Goal: Navigation & Orientation: Understand site structure

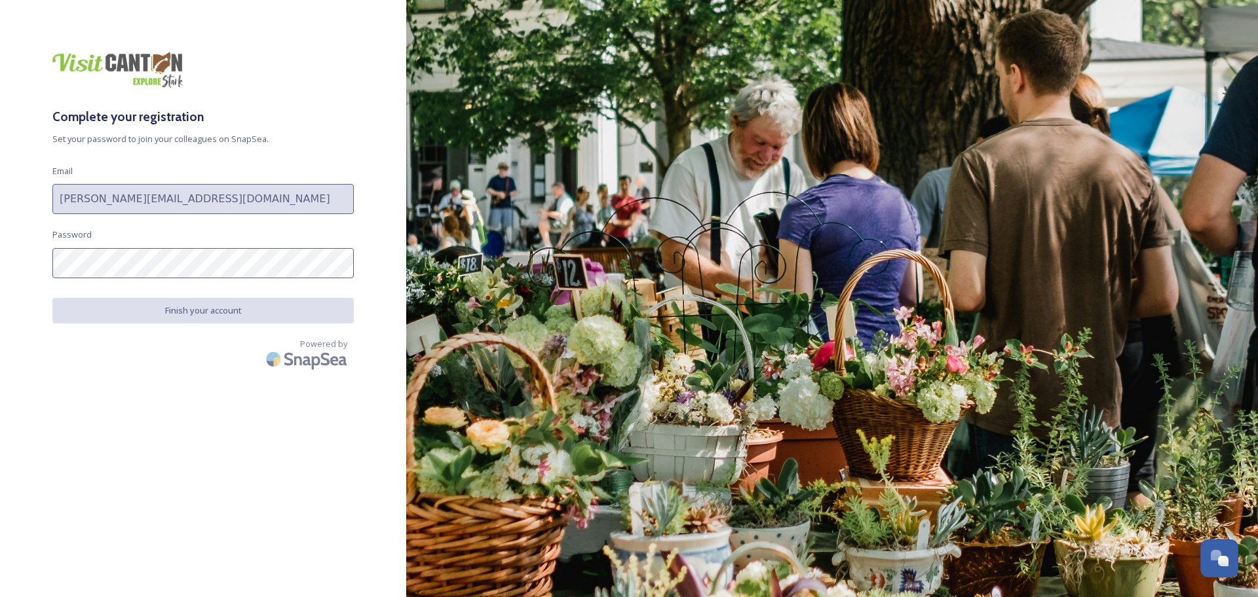
click at [145, 470] on div "Complete your registration Set your password to join your colleagues on SnapSea…" at bounding box center [203, 298] width 406 height 493
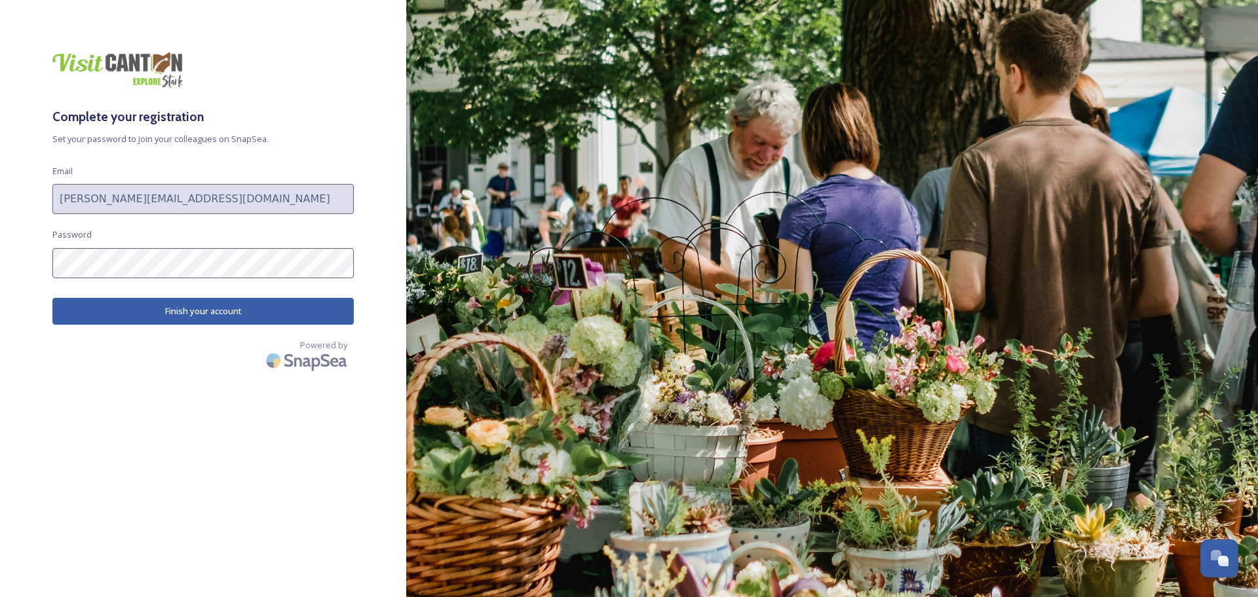
click at [219, 312] on button "Finish your account" at bounding box center [202, 311] width 301 height 27
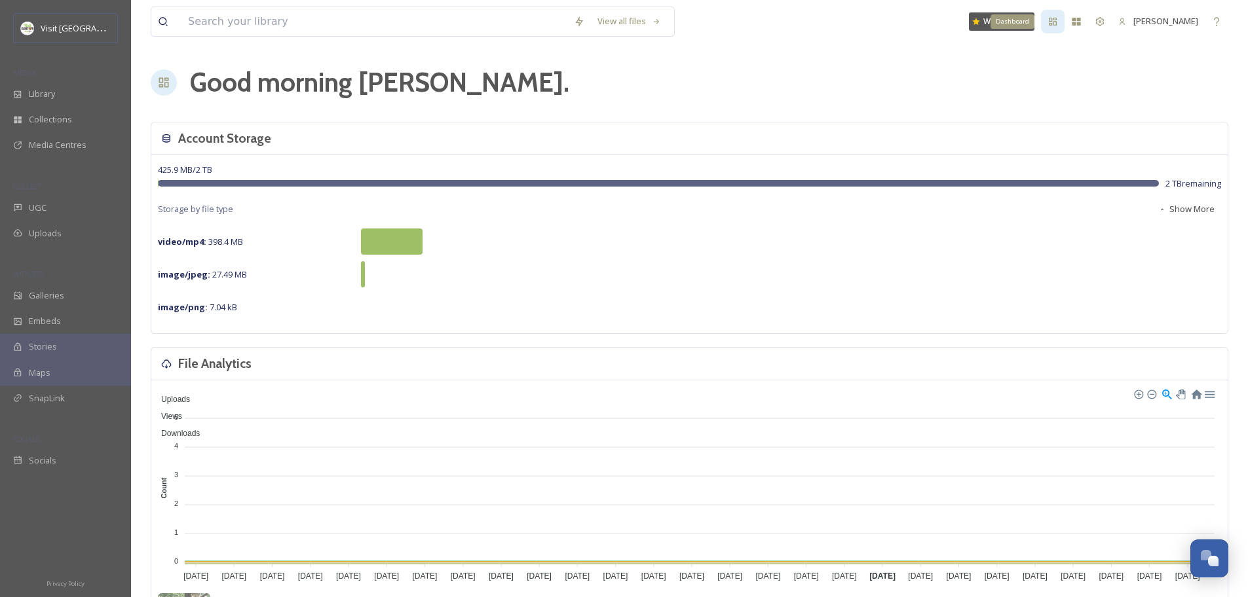
click at [1055, 24] on div "Dashboard" at bounding box center [1053, 22] width 24 height 24
click at [1095, 26] on icon at bounding box center [1100, 21] width 10 height 10
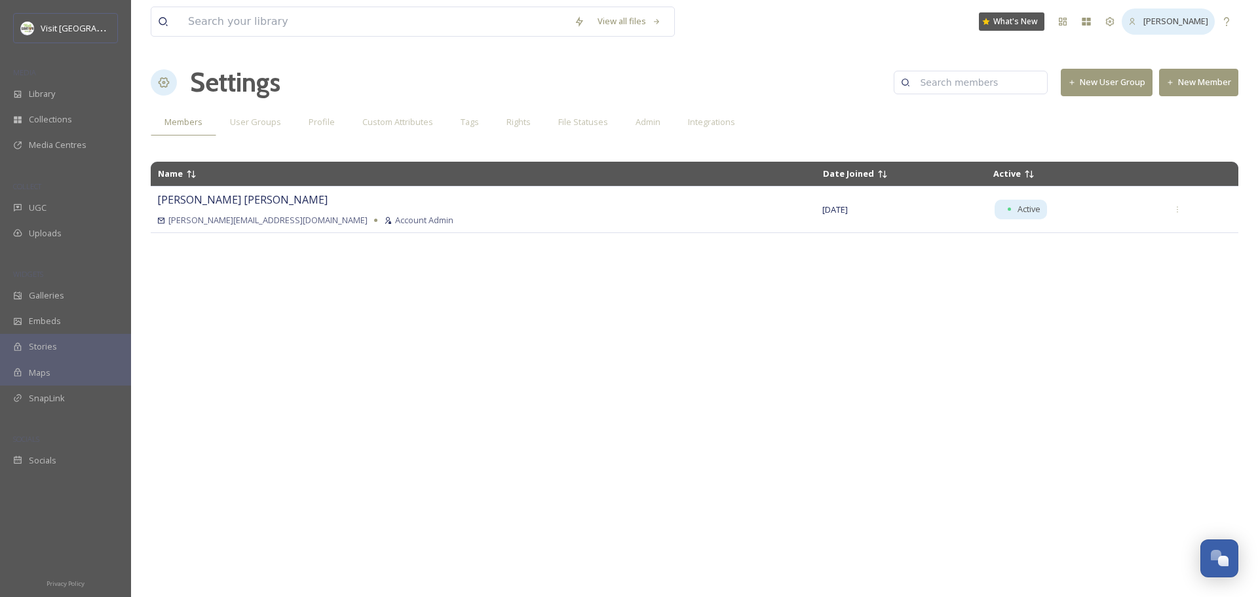
click at [1128, 25] on icon at bounding box center [1132, 22] width 9 height 9
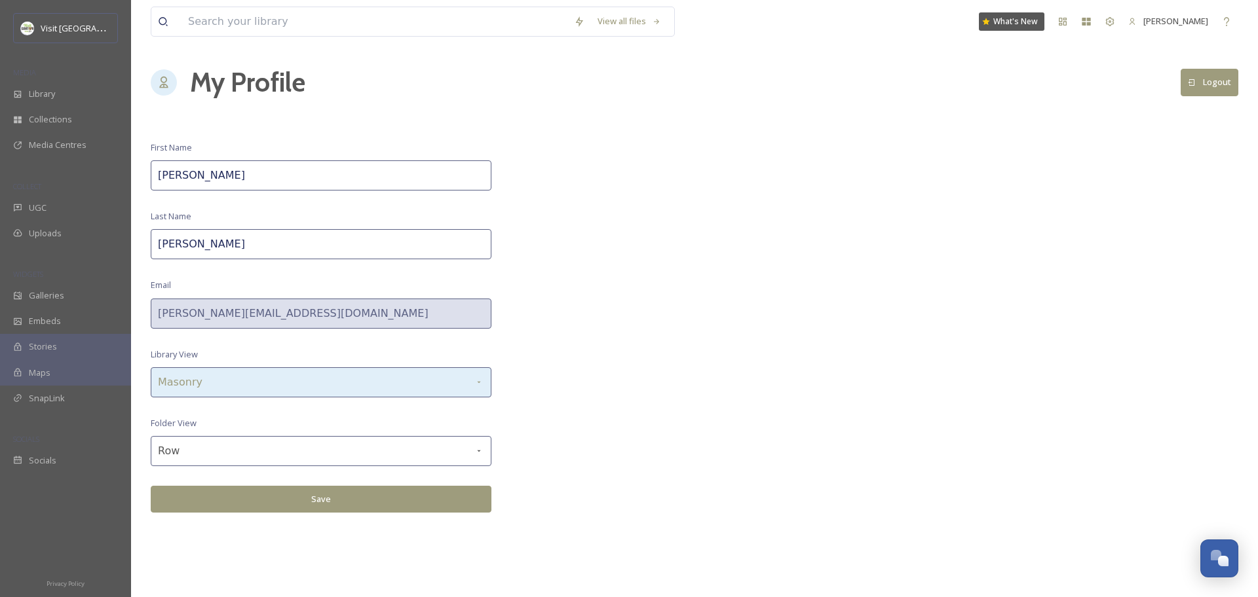
click at [242, 382] on div "Masonry" at bounding box center [321, 383] width 341 height 30
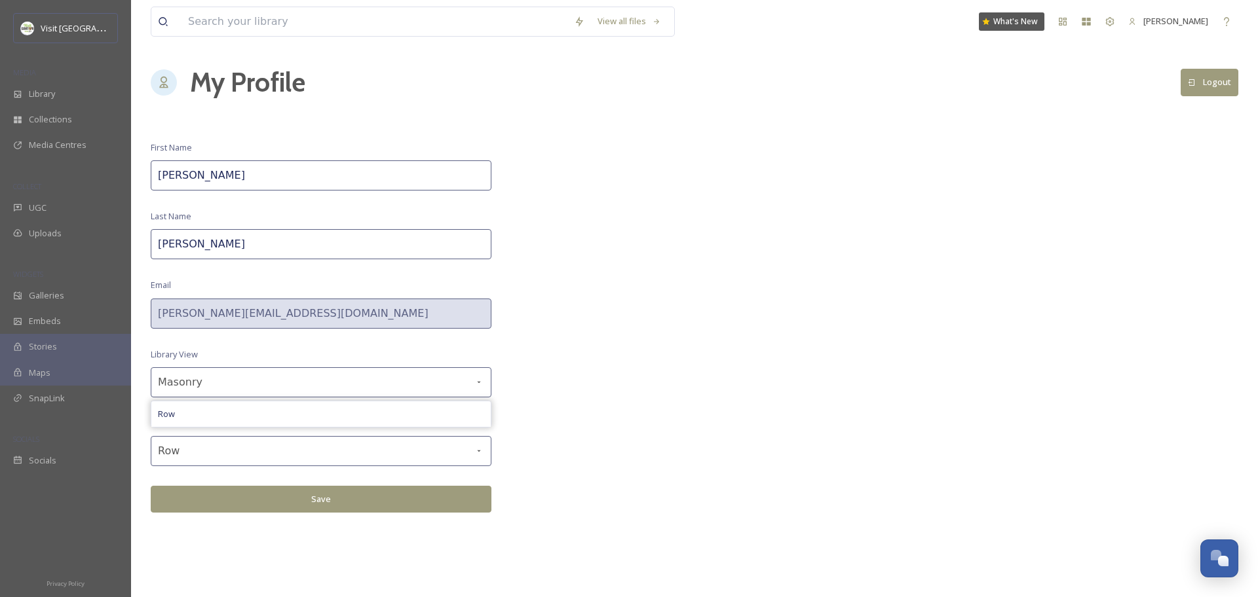
click at [617, 320] on div "View all files What's New [PERSON_NAME] My Profile Logout First Name [PERSON_NA…" at bounding box center [694, 298] width 1127 height 597
click at [1053, 28] on div "Dashboard" at bounding box center [1063, 22] width 24 height 24
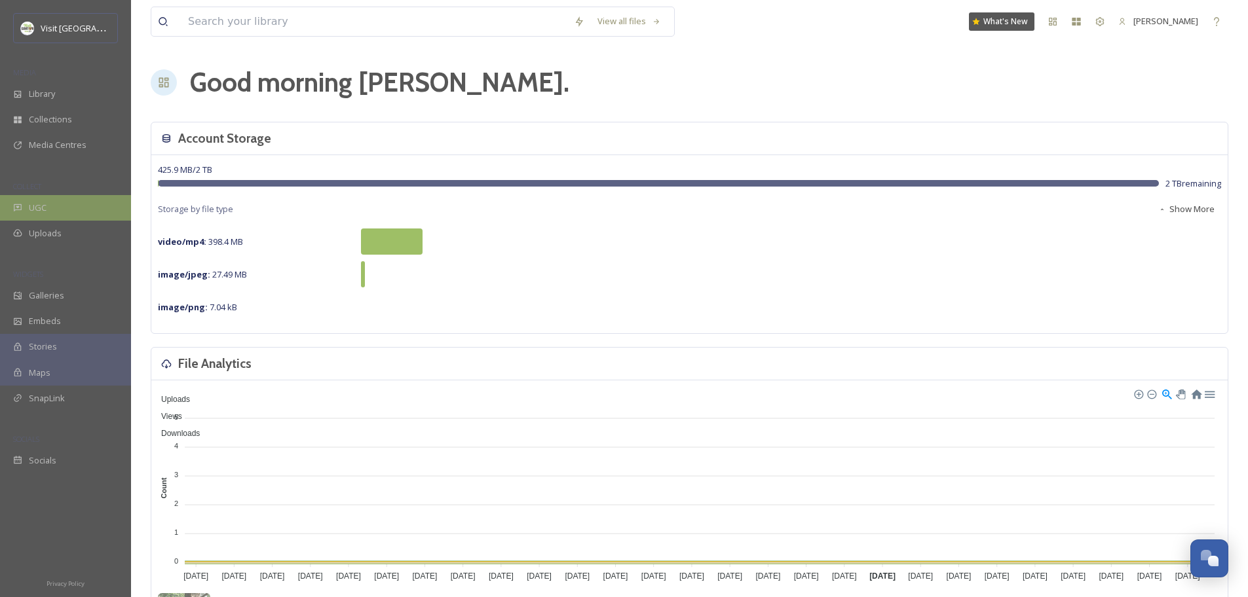
click at [35, 207] on span "UGC" at bounding box center [38, 208] width 18 height 12
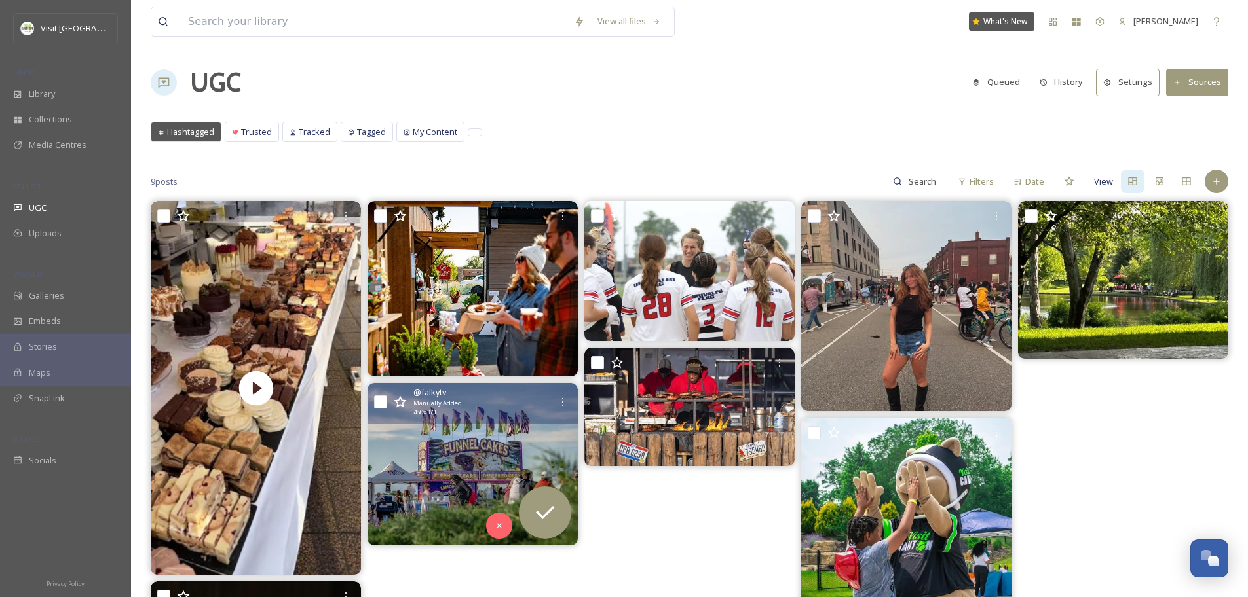
click at [433, 472] on img at bounding box center [473, 464] width 210 height 162
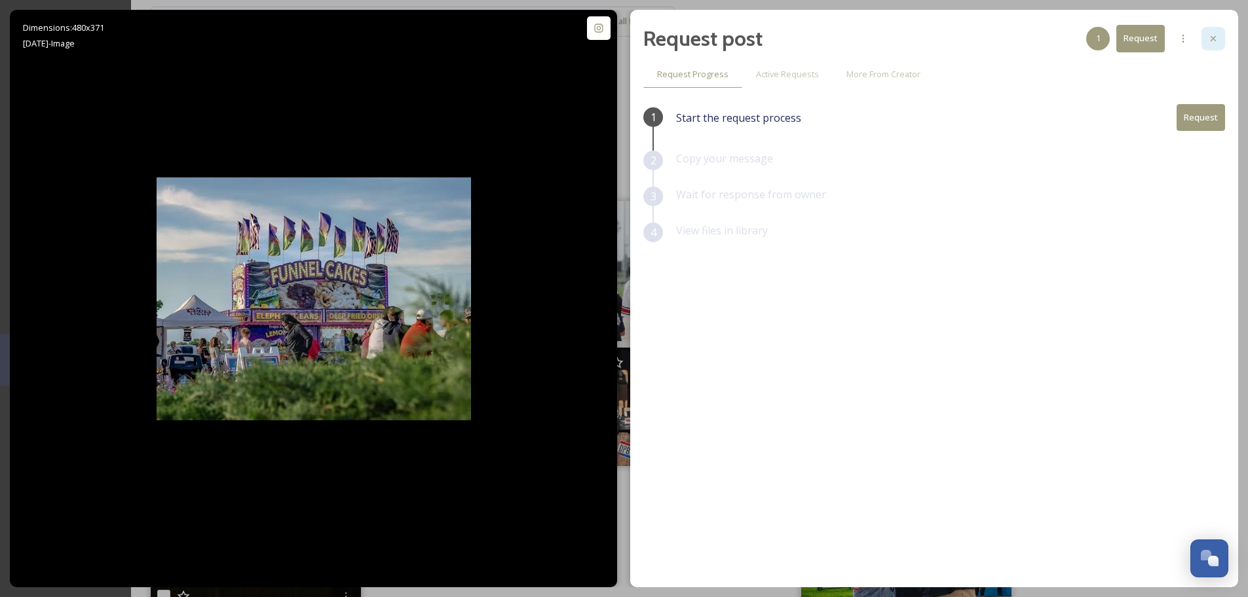
click at [1214, 39] on icon at bounding box center [1213, 38] width 5 height 5
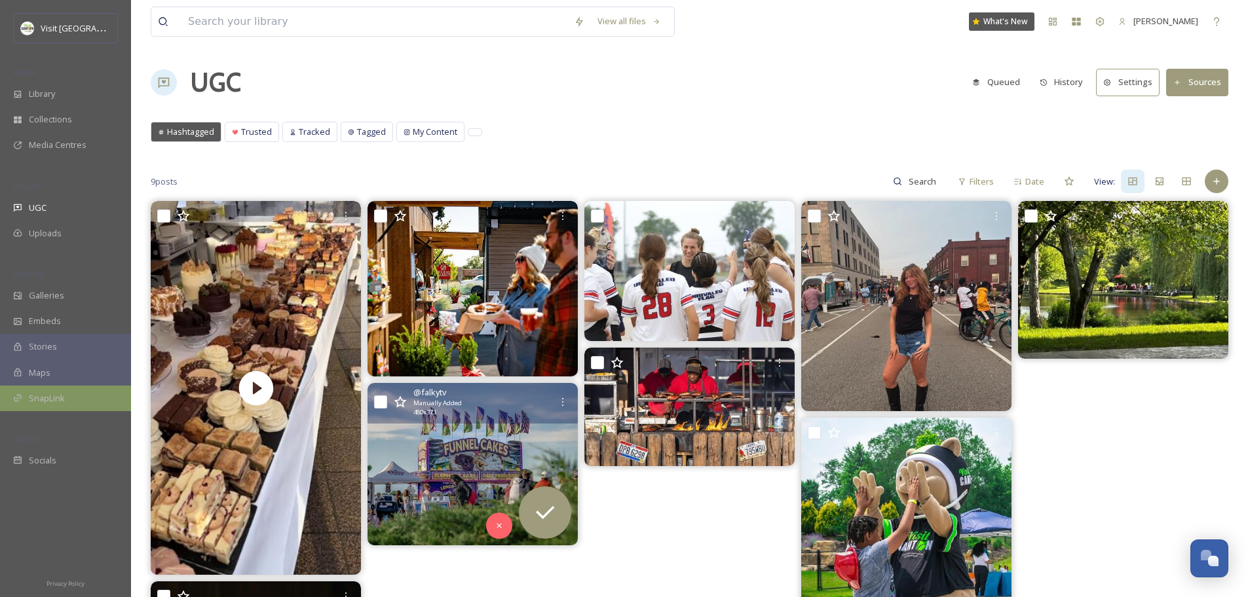
click at [69, 403] on div "SnapLink" at bounding box center [65, 399] width 131 height 26
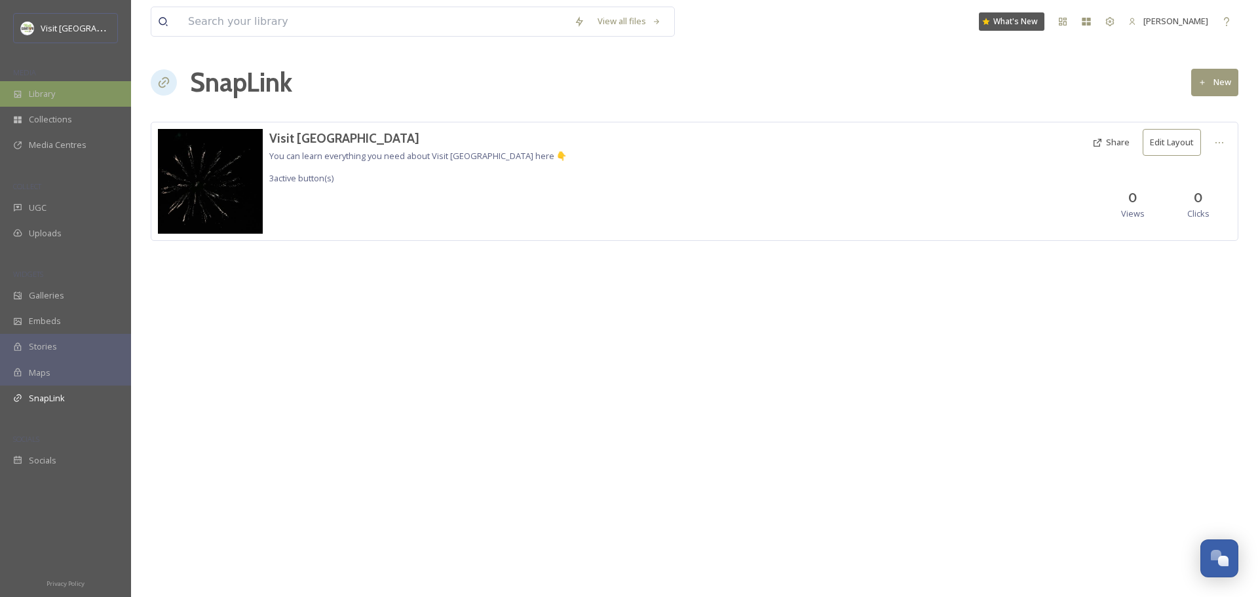
click at [59, 95] on div "Library" at bounding box center [65, 94] width 131 height 26
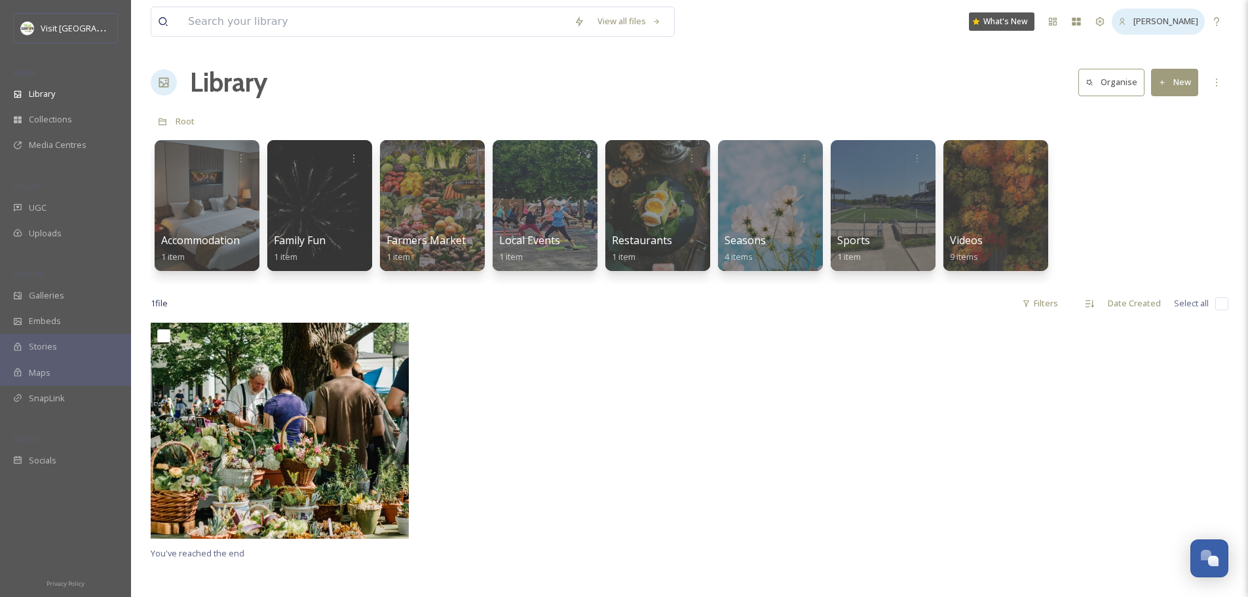
click at [1172, 23] on span "[PERSON_NAME]" at bounding box center [1165, 21] width 65 height 12
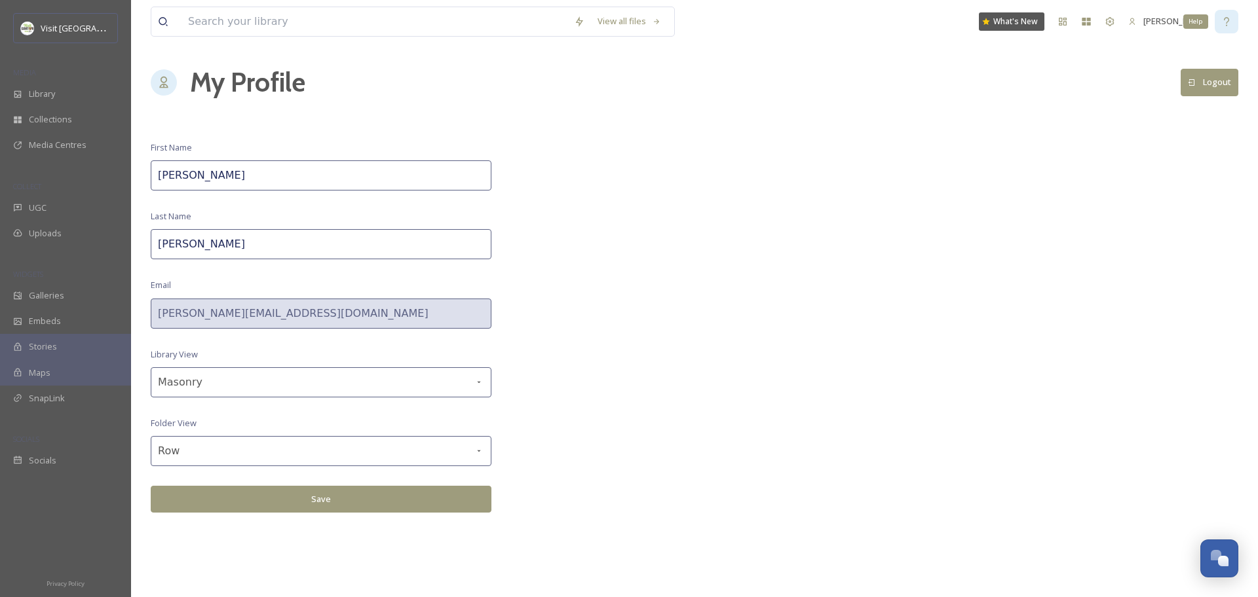
click at [1227, 23] on icon at bounding box center [1226, 21] width 10 height 10
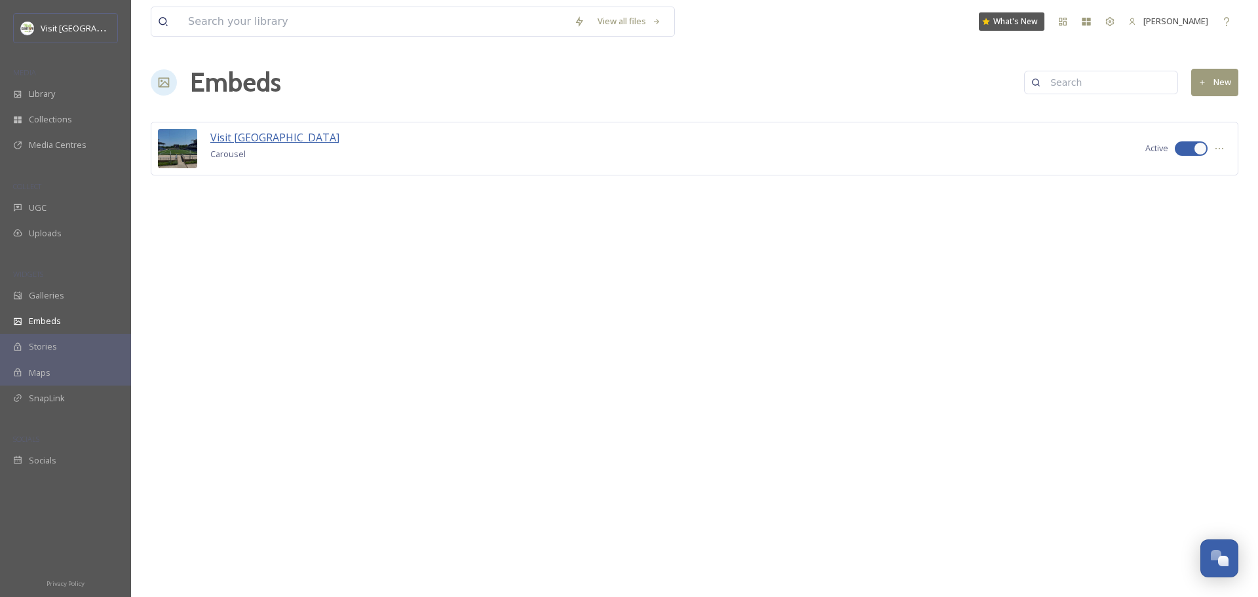
click at [256, 138] on span "Visit [GEOGRAPHIC_DATA]" at bounding box center [274, 137] width 129 height 14
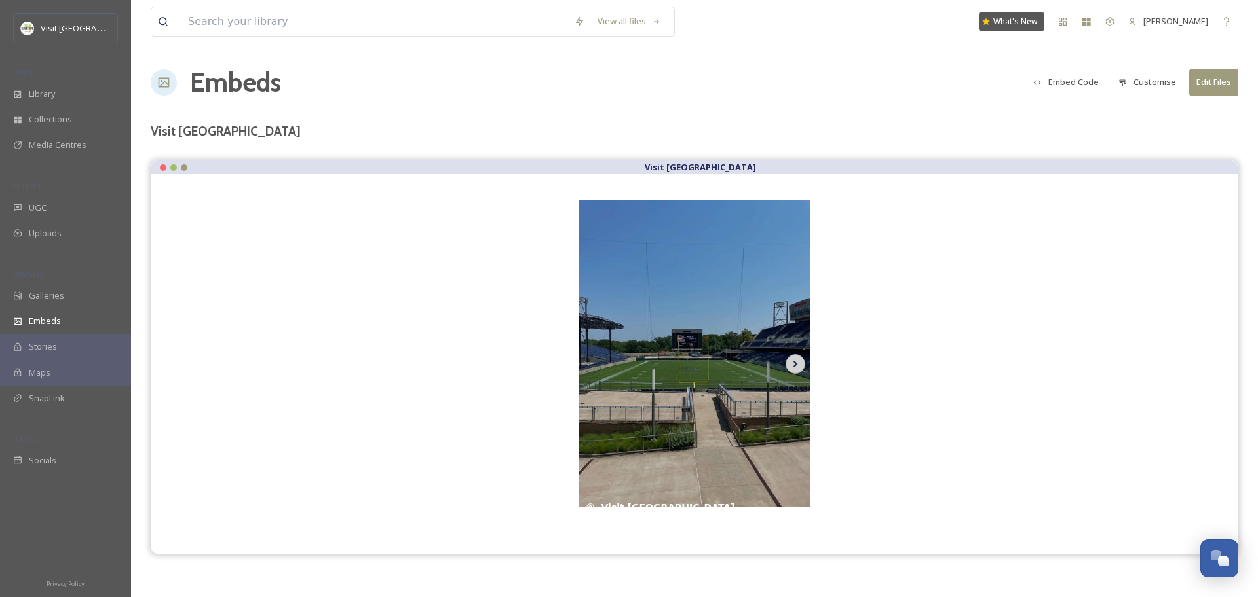
click at [796, 364] on icon at bounding box center [795, 364] width 5 height 7
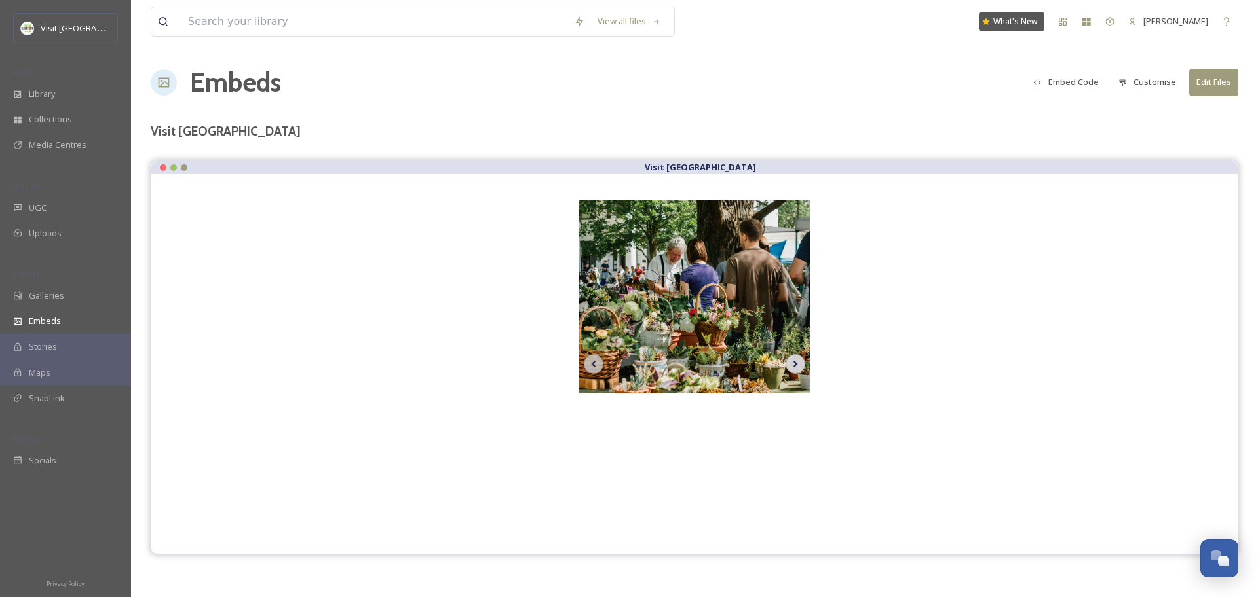
click at [797, 366] on icon at bounding box center [795, 364] width 18 height 20
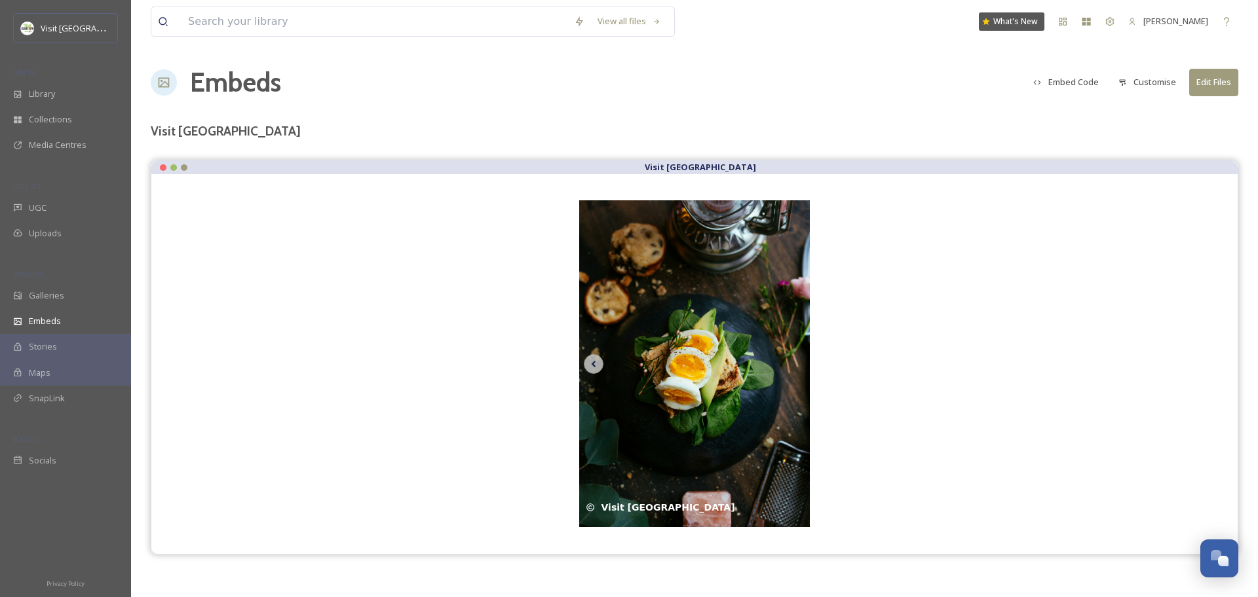
click at [797, 366] on img at bounding box center [694, 363] width 231 height 327
click at [596, 368] on icon at bounding box center [593, 364] width 18 height 20
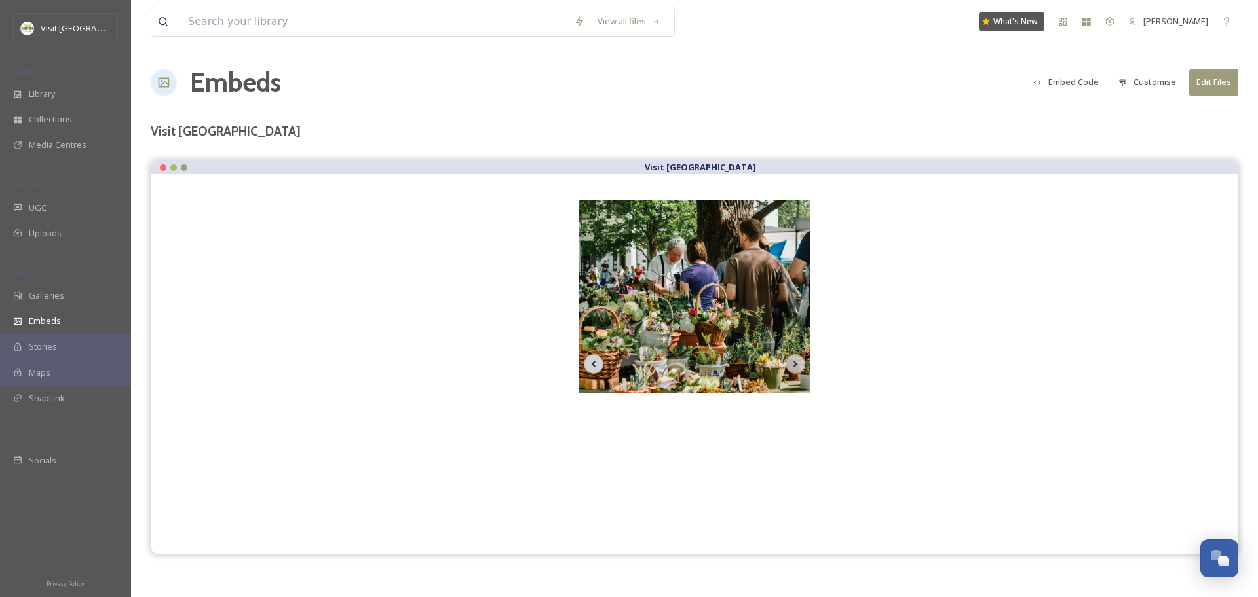
click at [596, 369] on icon at bounding box center [593, 364] width 18 height 20
